Goal: Information Seeking & Learning: Learn about a topic

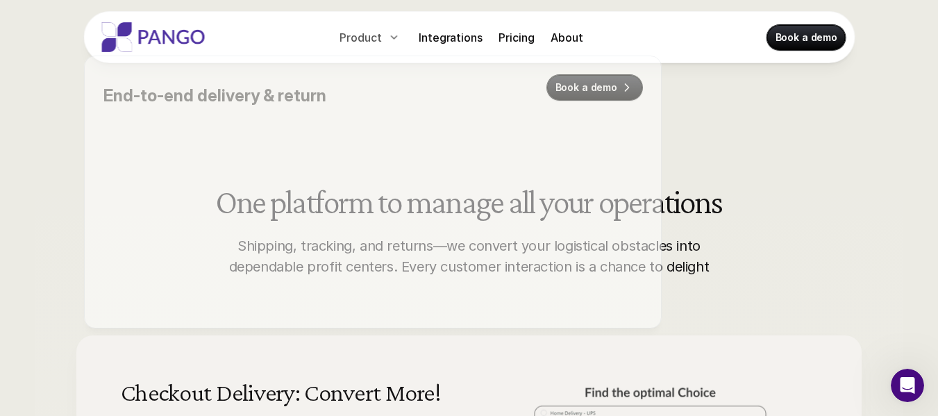
scroll to position [596, 0]
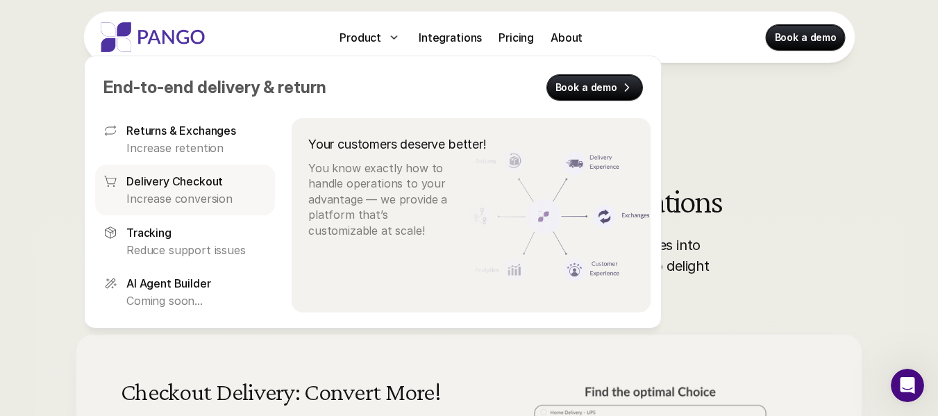
click at [200, 185] on p "Delivery Checkout" at bounding box center [174, 181] width 96 height 17
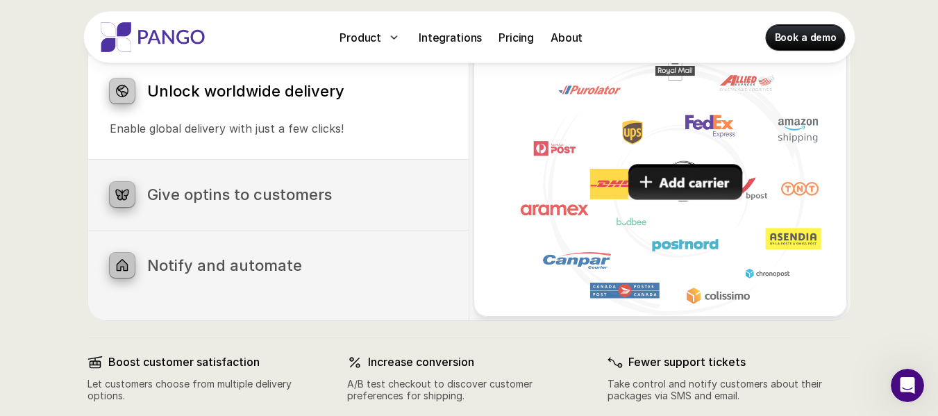
scroll to position [764, 0]
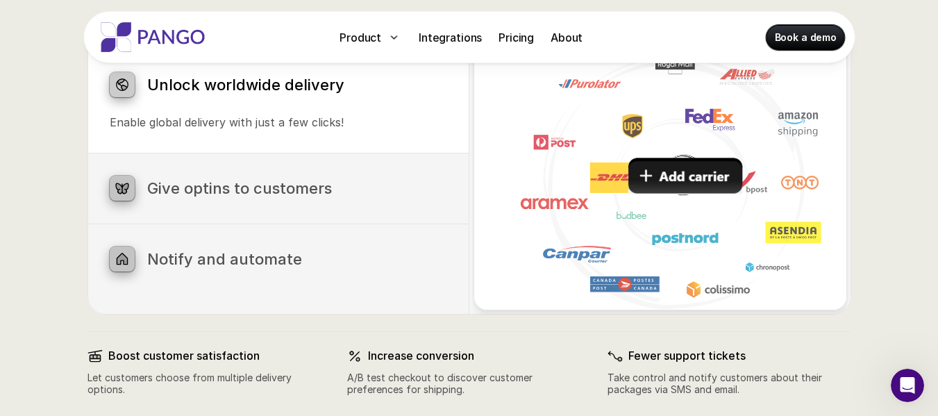
click at [337, 196] on h3 "Give optins to customers" at bounding box center [297, 188] width 300 height 18
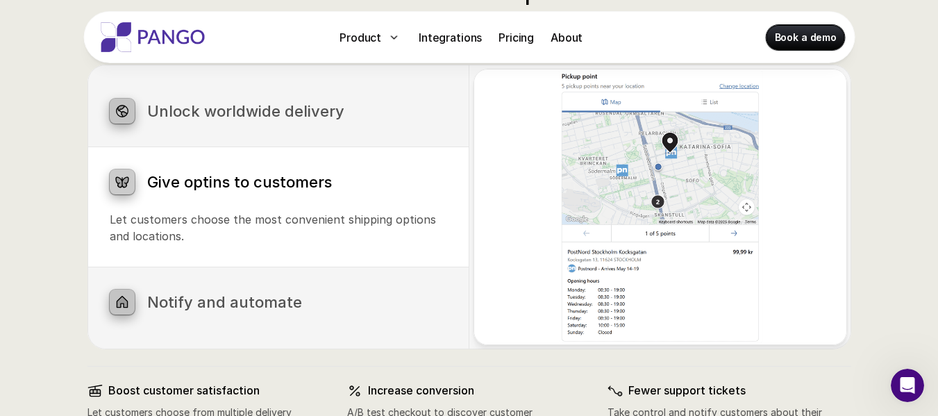
scroll to position [715, 0]
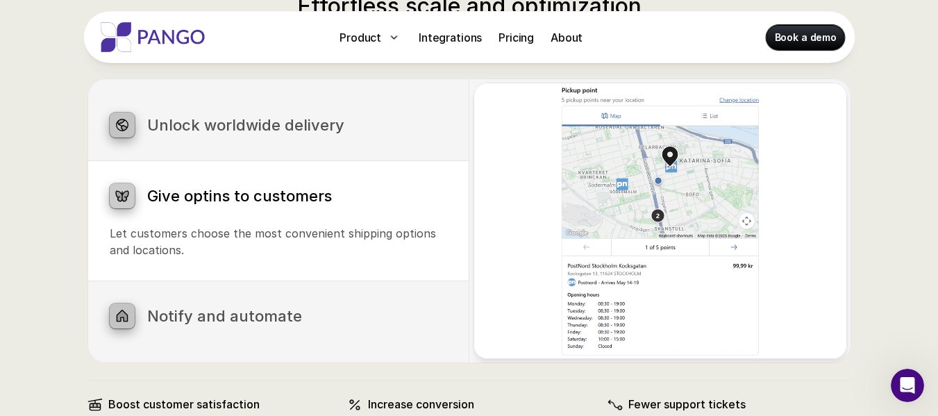
click at [278, 312] on h3 "Notify and automate" at bounding box center [297, 316] width 300 height 18
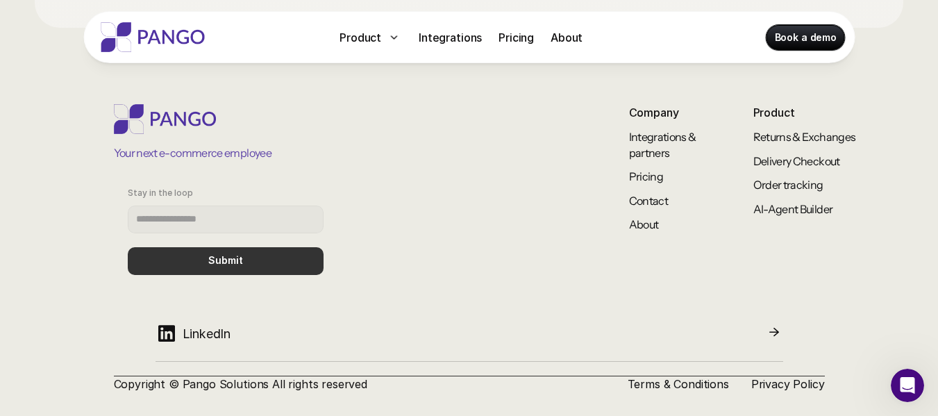
scroll to position [2522, 0]
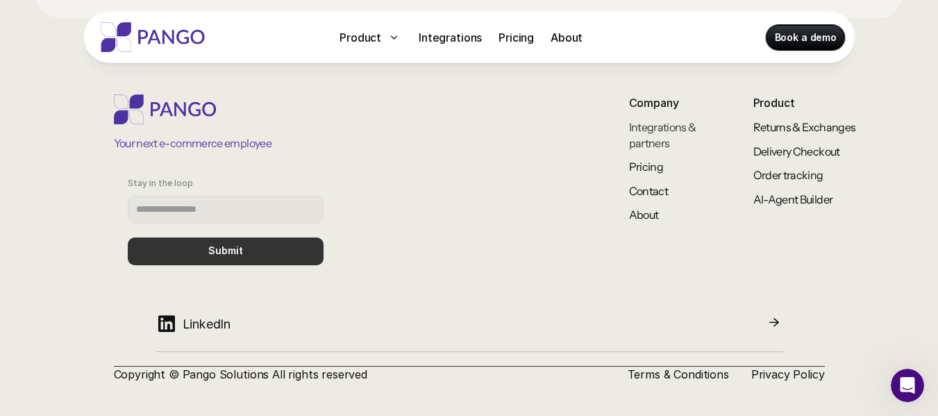
click at [641, 130] on link "Integrations & partners" at bounding box center [663, 134] width 69 height 29
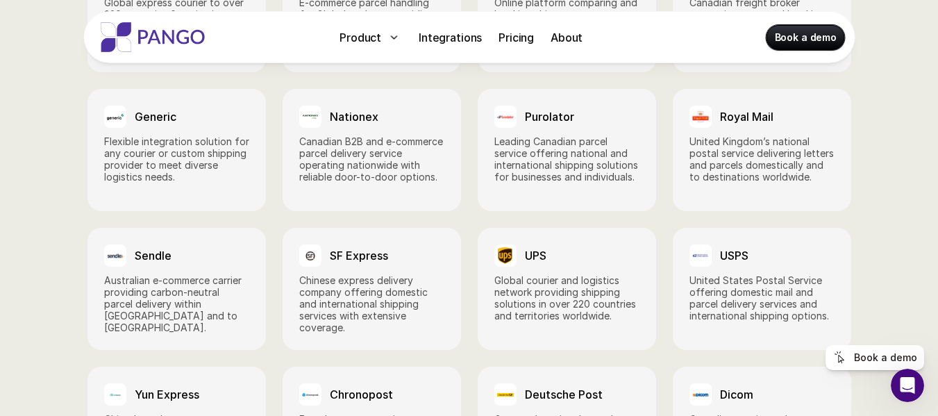
scroll to position [1501, 0]
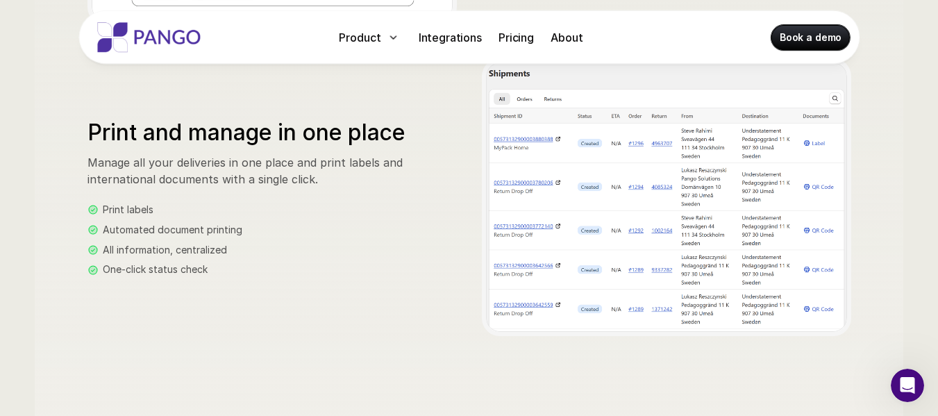
scroll to position [76, 0]
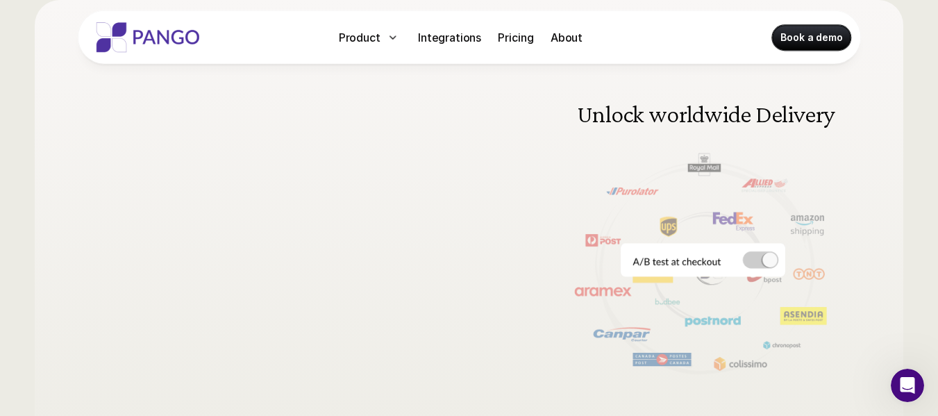
scroll to position [596, 0]
